Goal: Find contact information: Find contact information

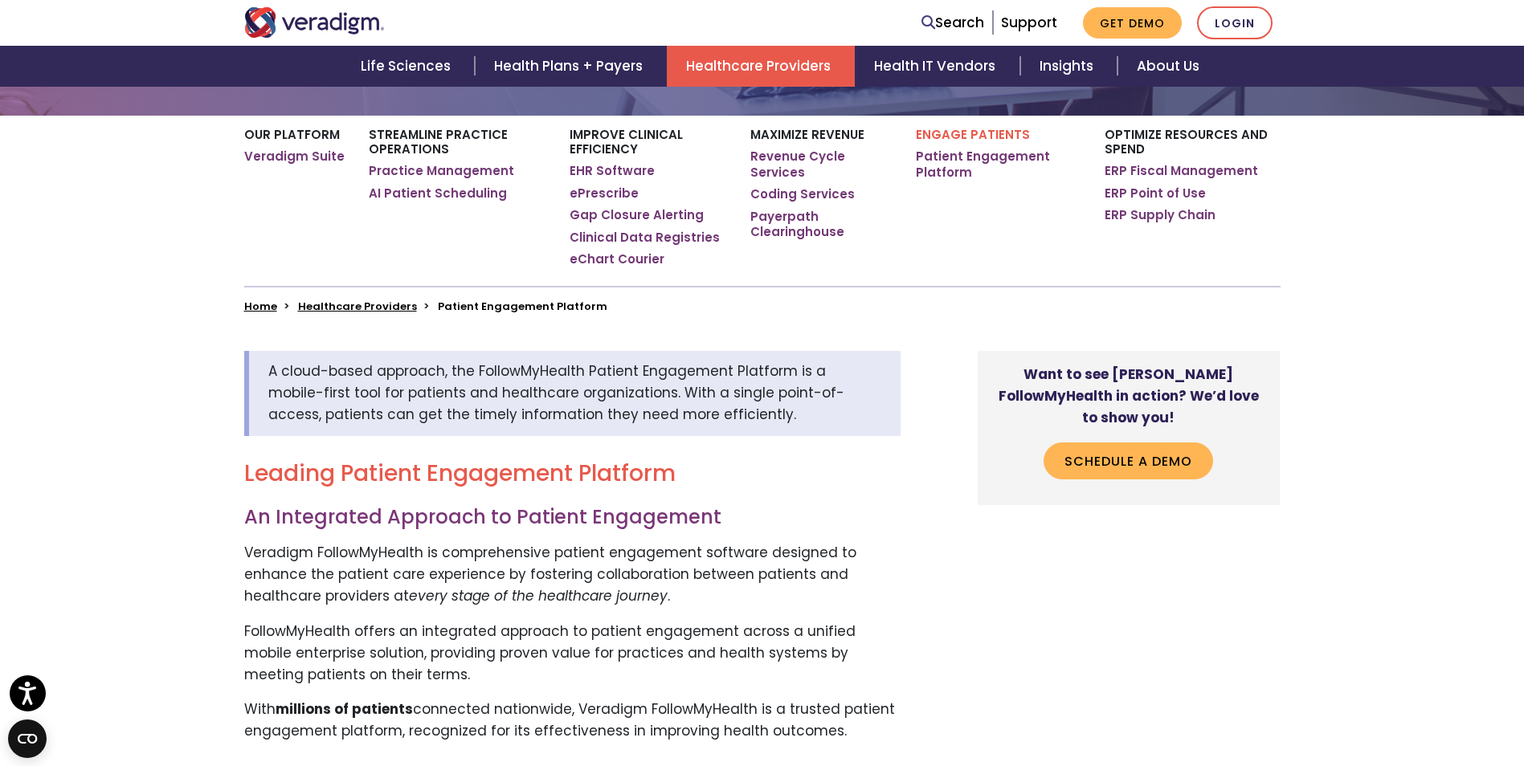
scroll to position [321, 0]
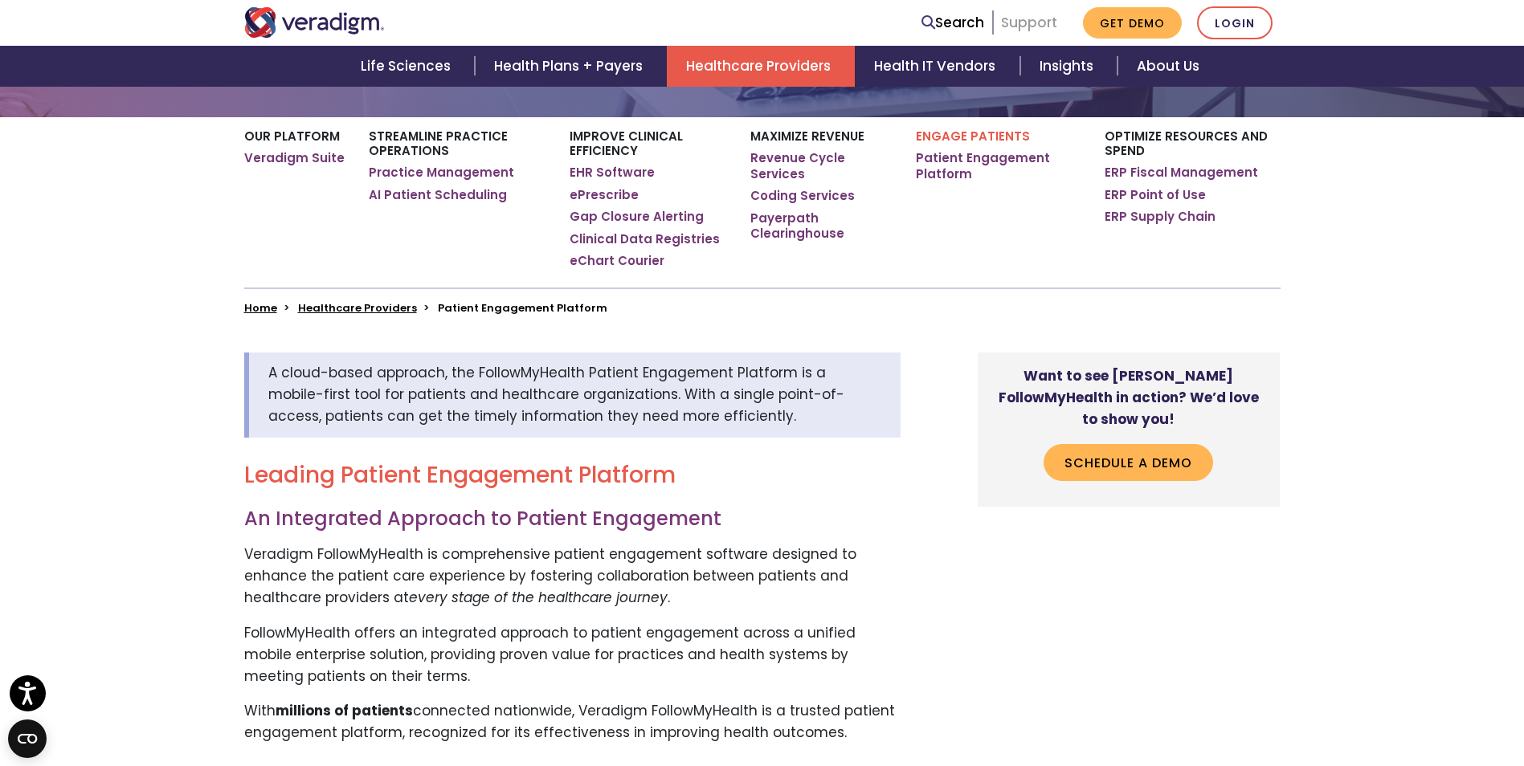
click at [1033, 30] on link "Support" at bounding box center [1029, 22] width 56 height 19
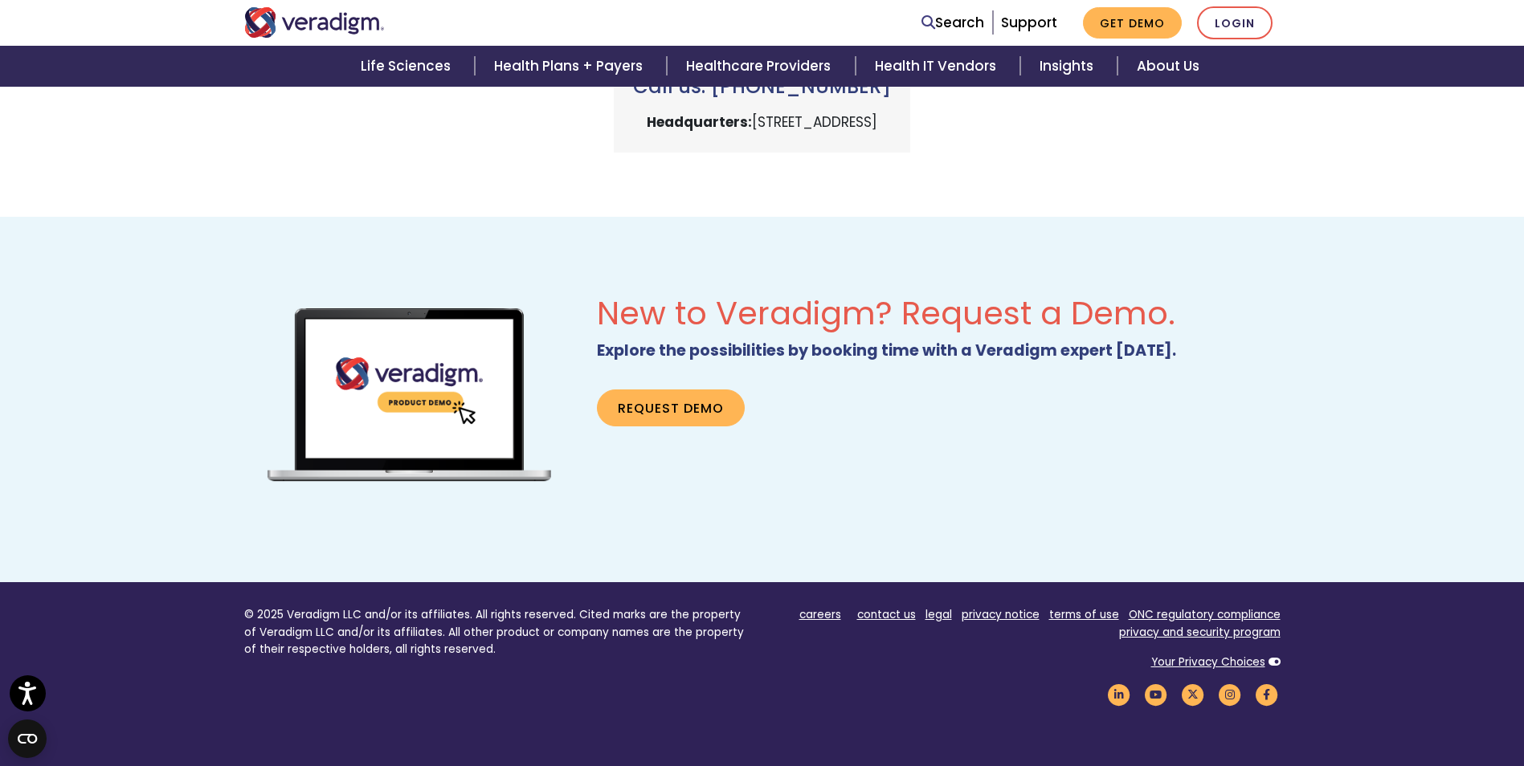
scroll to position [1011, 0]
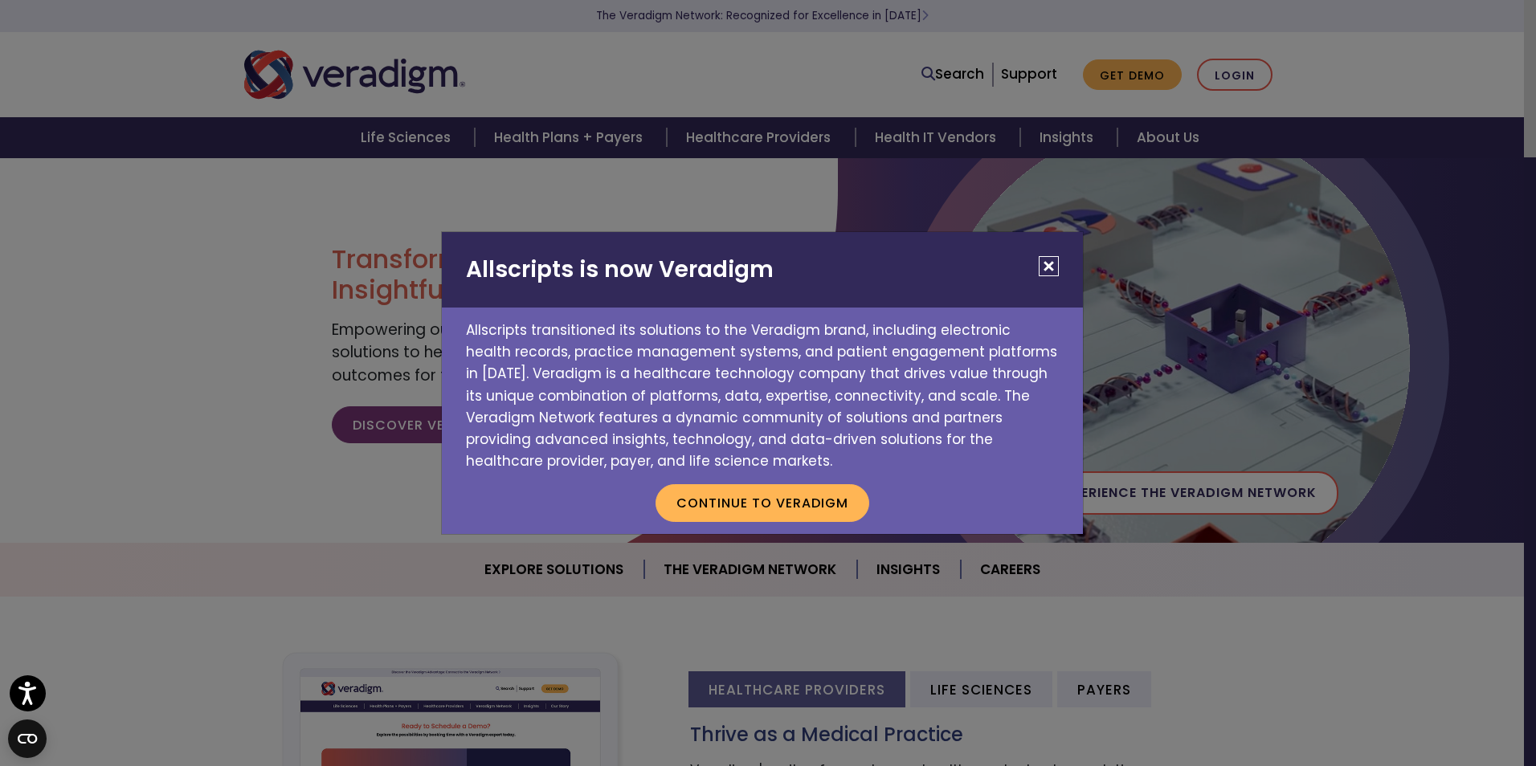
click at [1046, 265] on button "Close" at bounding box center [1049, 266] width 20 height 20
